Goal: Browse casually: Explore the website without a specific task or goal

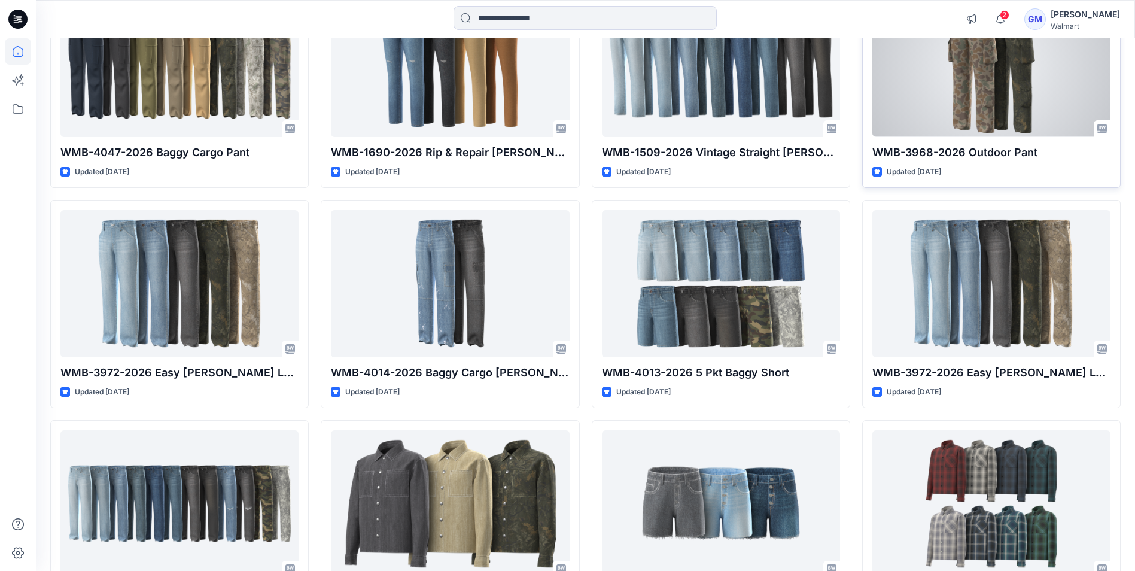
scroll to position [5387, 0]
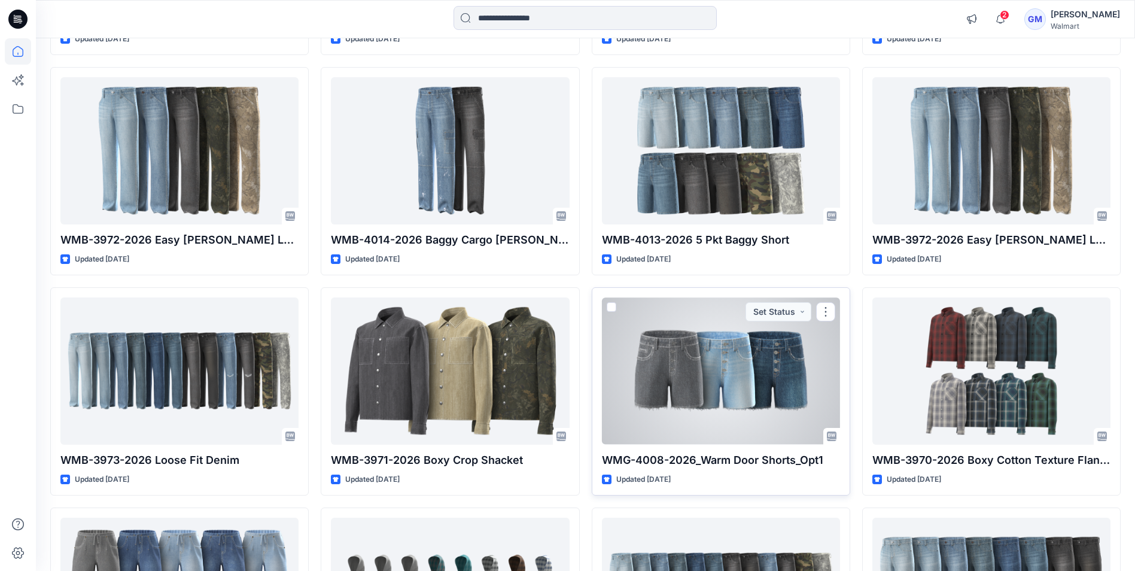
click at [763, 402] on div at bounding box center [721, 370] width 238 height 147
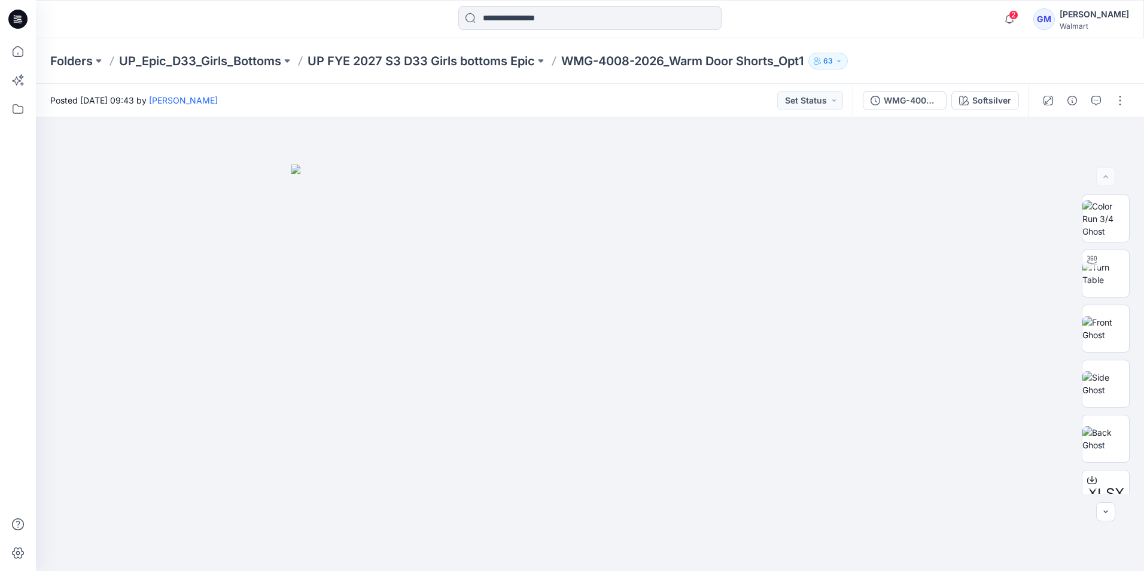
click at [17, 18] on icon at bounding box center [18, 17] width 5 height 1
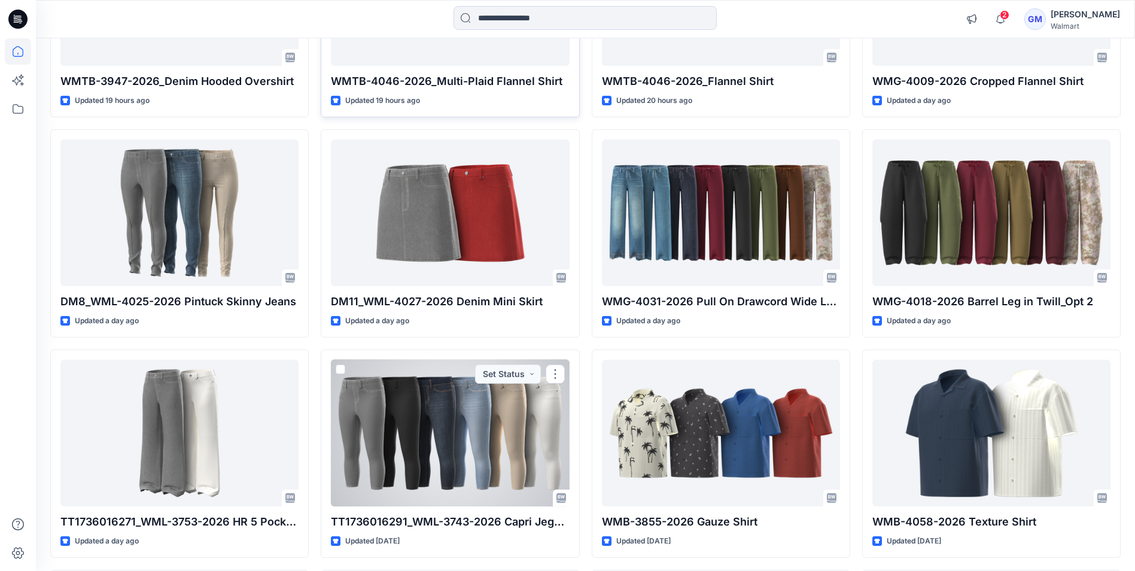
scroll to position [479, 0]
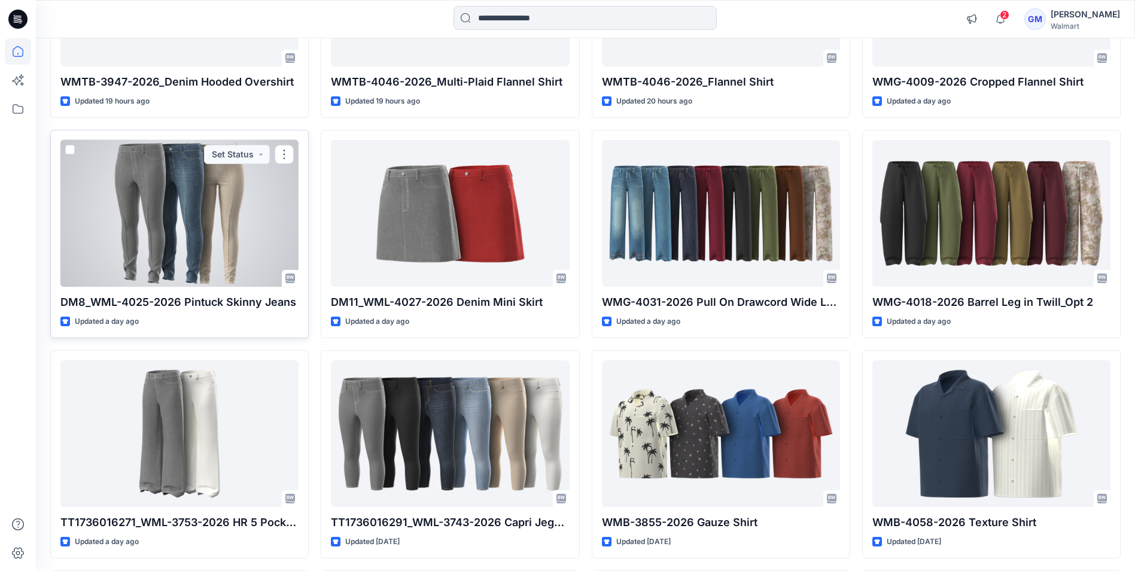
click at [208, 248] on div at bounding box center [179, 213] width 238 height 147
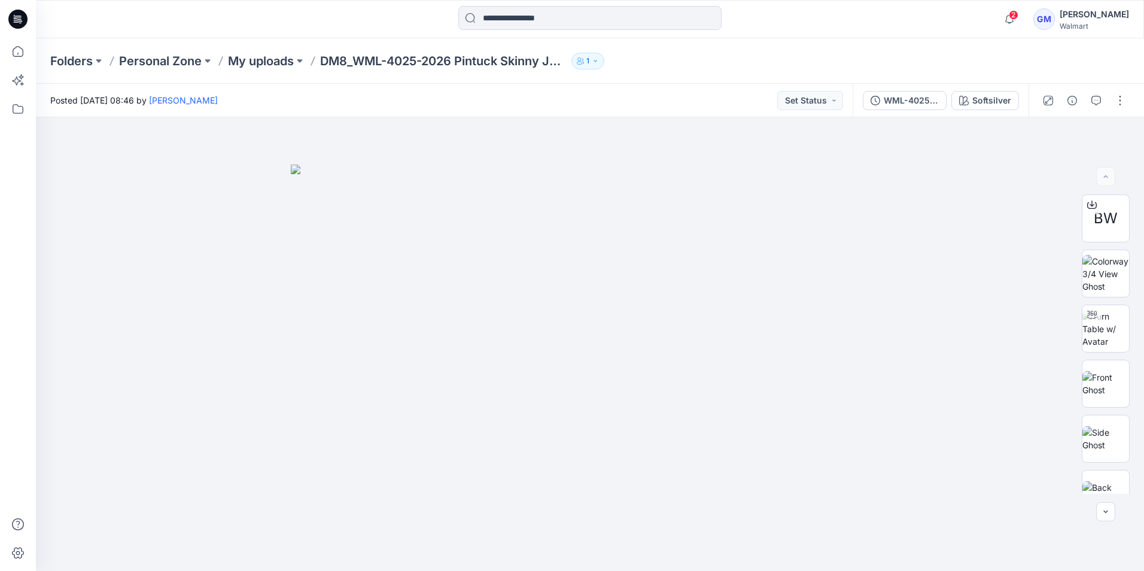
click at [14, 24] on icon at bounding box center [17, 19] width 19 height 19
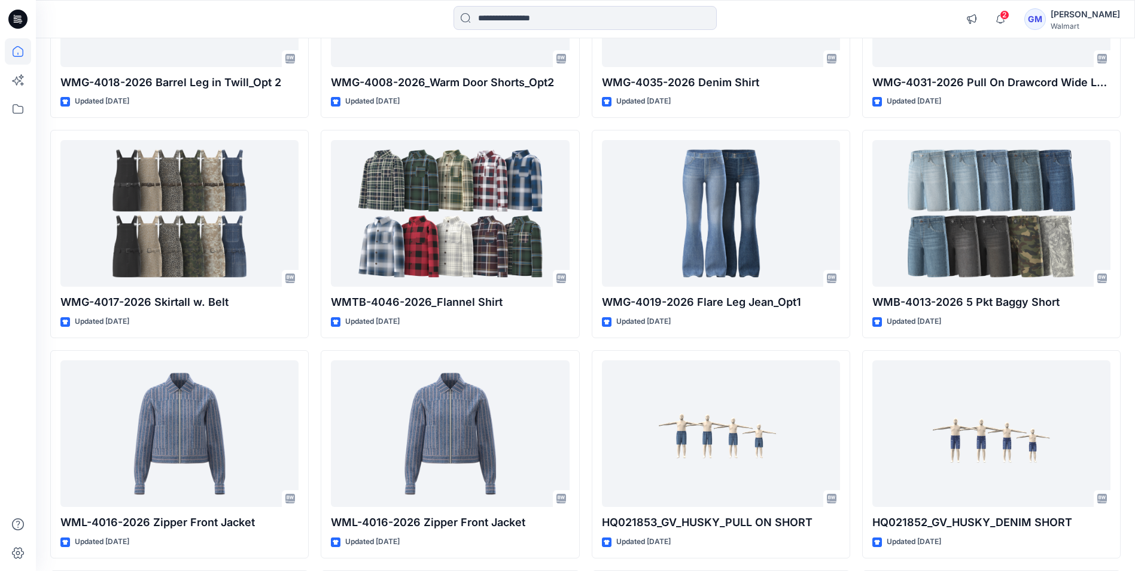
scroll to position [7298, 0]
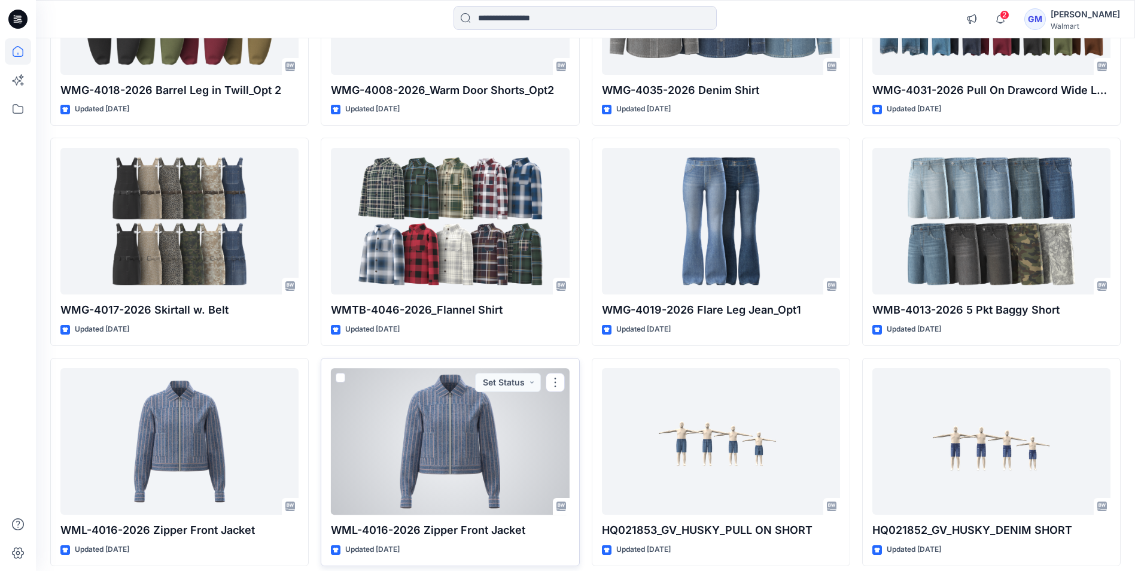
click at [455, 439] on div at bounding box center [450, 441] width 238 height 147
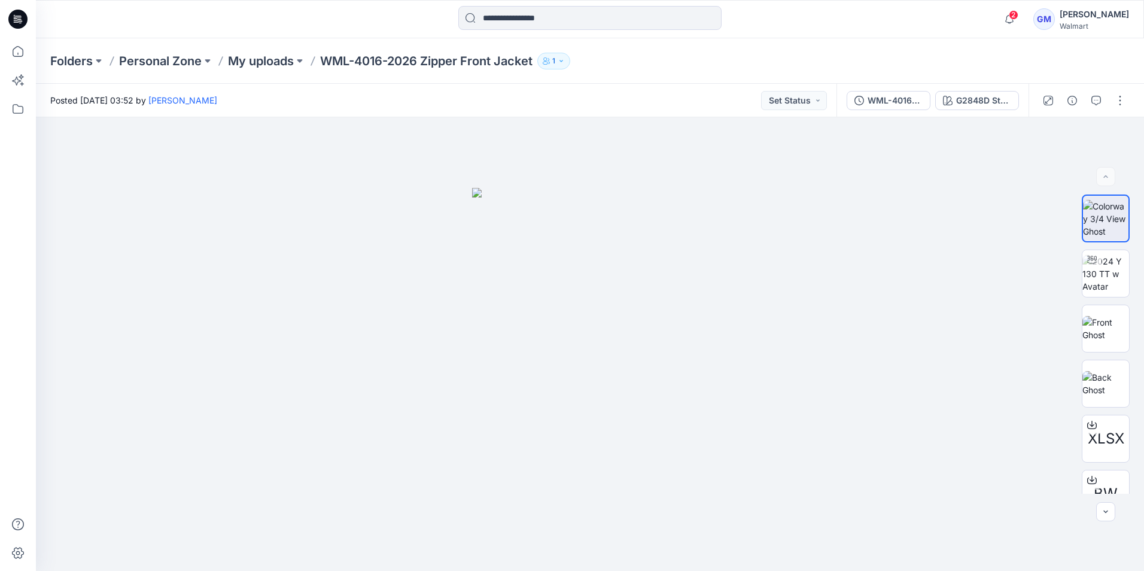
click at [25, 19] on icon at bounding box center [17, 19] width 19 height 19
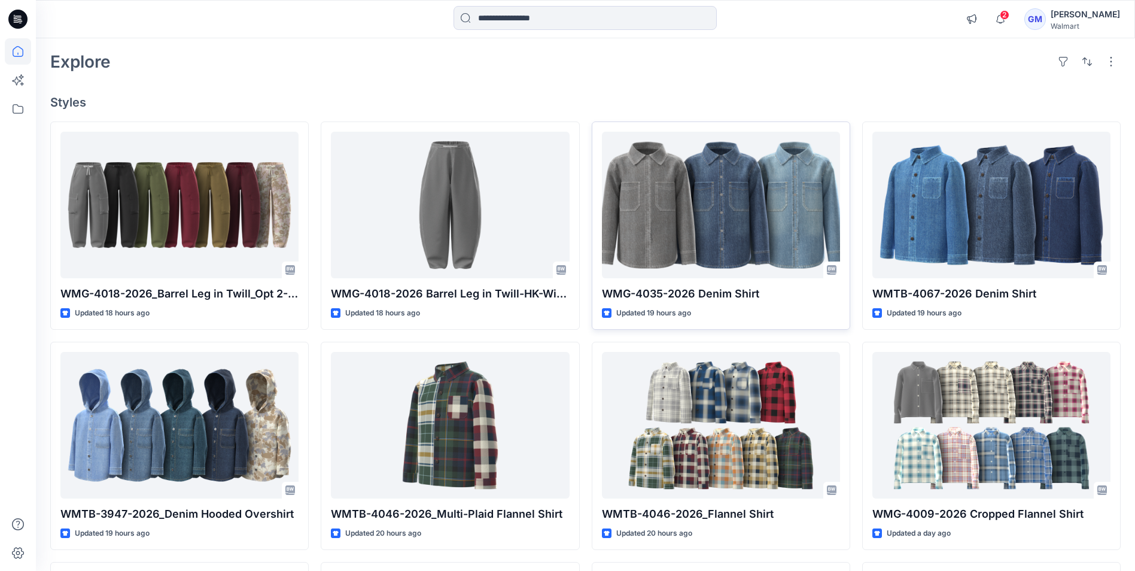
scroll to position [180, 0]
